Goal: Transaction & Acquisition: Purchase product/service

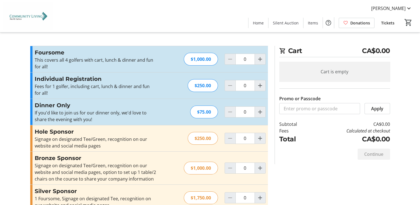
click at [355, 22] on span "Donations" at bounding box center [361, 23] width 20 height 6
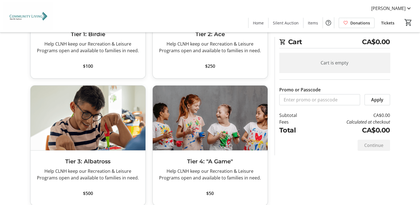
scroll to position [111, 0]
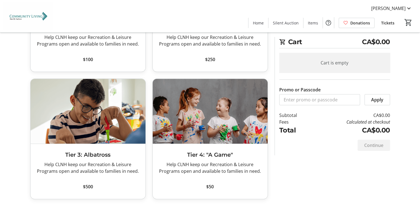
click at [96, 142] on img at bounding box center [88, 111] width 115 height 65
click at [88, 189] on span "$500" at bounding box center [88, 186] width 10 height 7
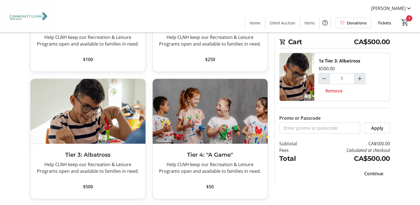
click at [370, 173] on span "Continue" at bounding box center [374, 173] width 19 height 7
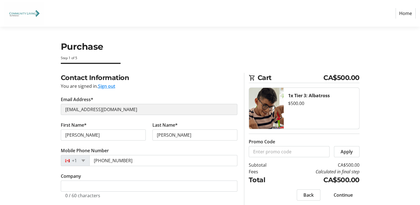
select select "CA"
click at [81, 134] on input "[PERSON_NAME]" at bounding box center [103, 134] width 85 height 11
type input "J"
type input "[PERSON_NAME]"
click at [25, 137] on section "Purchase Step 1 of 5 Cart CA$500.00 1x Tier 3: Albatross $500.00 Promo Code App…" at bounding box center [210, 173] width 420 height 293
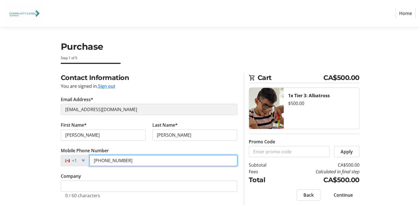
click at [128, 162] on input "[PHONE_NUMBER]" at bounding box center [163, 160] width 148 height 11
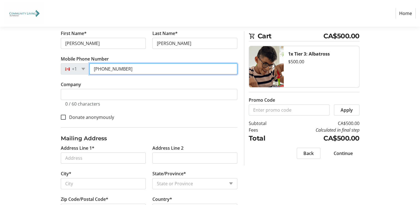
scroll to position [100, 0]
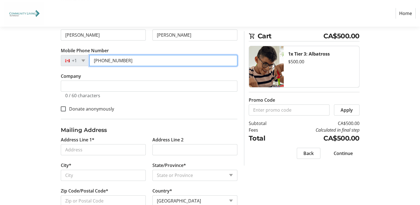
type input "[PHONE_NUMBER]"
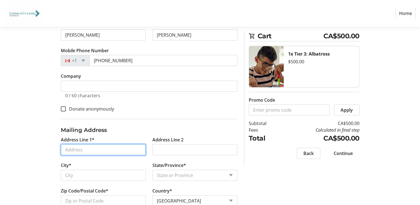
click at [70, 148] on input "Address Line 1*" at bounding box center [103, 149] width 85 height 11
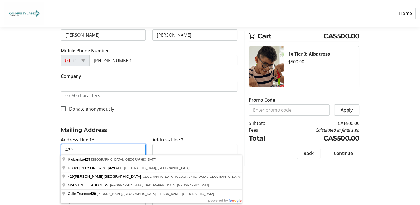
type input "[STREET_ADDRESS]"
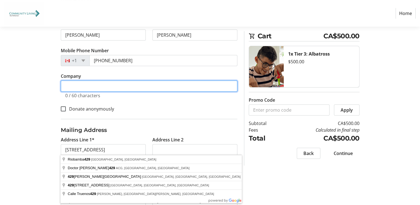
type input "internet"
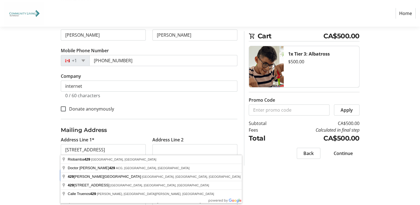
type input "[GEOGRAPHIC_DATA]"
select select "ON"
type input "L6H 4V6"
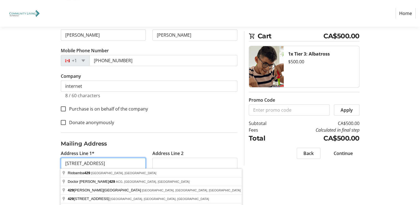
scroll to position [113, 0]
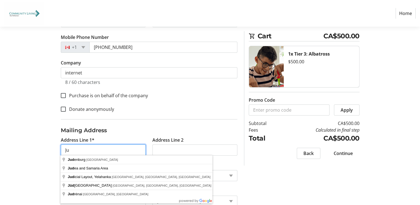
type input "J"
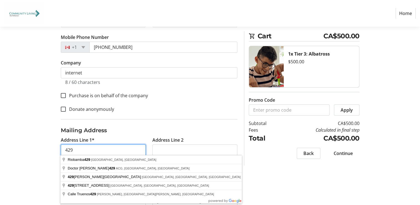
type input "[STREET_ADDRESS]"
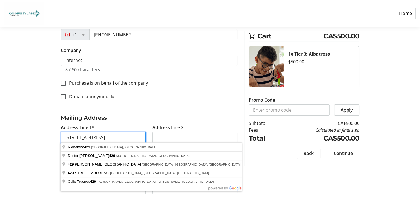
scroll to position [127, 0]
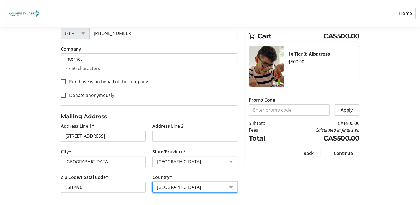
click at [206, 188] on select "Country Country [GEOGRAPHIC_DATA] [GEOGRAPHIC_DATA] [GEOGRAPHIC_DATA] [GEOGRAPH…" at bounding box center [195, 187] width 85 height 11
click at [153, 182] on select "Country Country [GEOGRAPHIC_DATA] [GEOGRAPHIC_DATA] [GEOGRAPHIC_DATA] [GEOGRAPH…" at bounding box center [195, 187] width 85 height 11
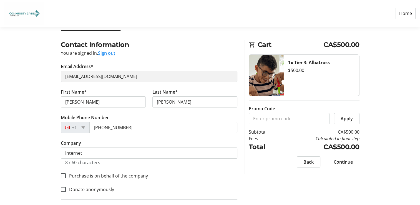
scroll to position [33, 0]
click at [343, 162] on span "Continue" at bounding box center [343, 161] width 19 height 7
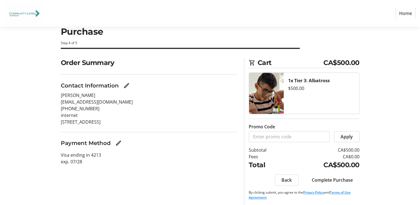
scroll to position [16, 0]
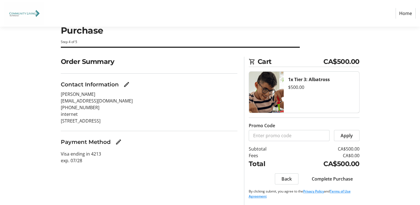
click at [343, 178] on span "Complete Purchase" at bounding box center [332, 179] width 41 height 7
